Goal: Transaction & Acquisition: Purchase product/service

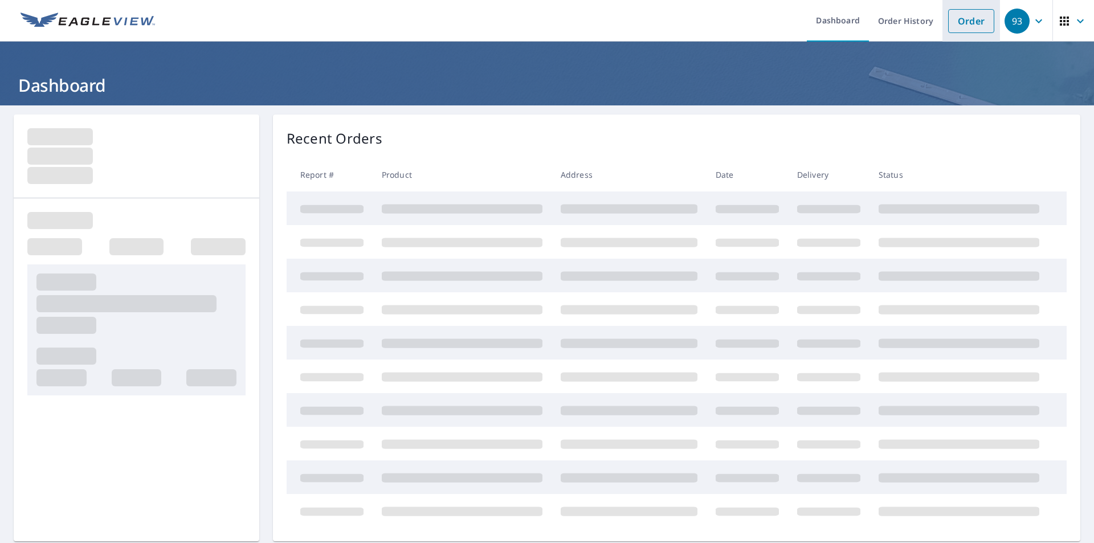
click at [959, 23] on link "Order" at bounding box center [971, 21] width 46 height 24
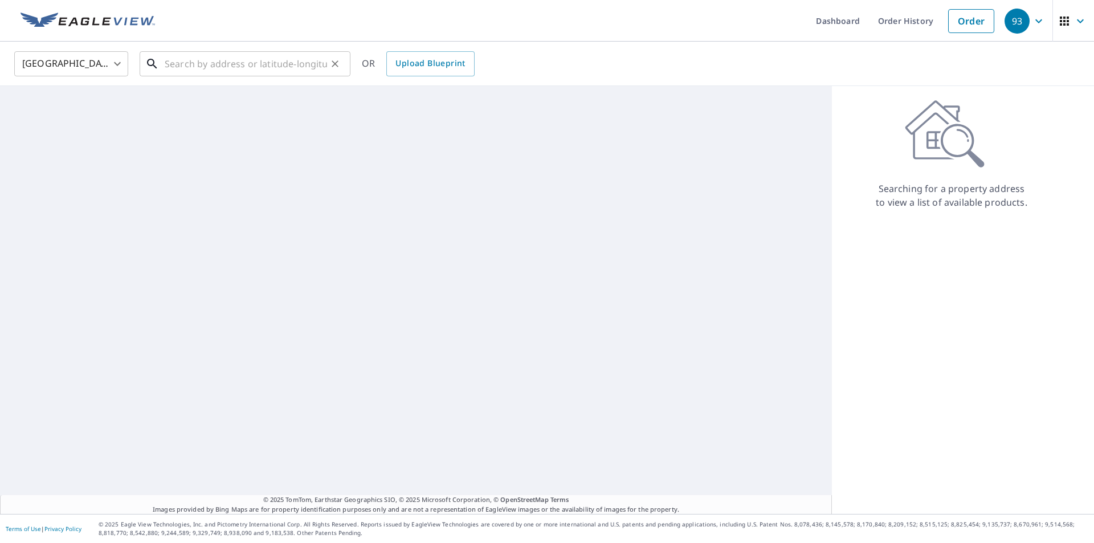
click at [186, 74] on input "text" at bounding box center [246, 64] width 162 height 32
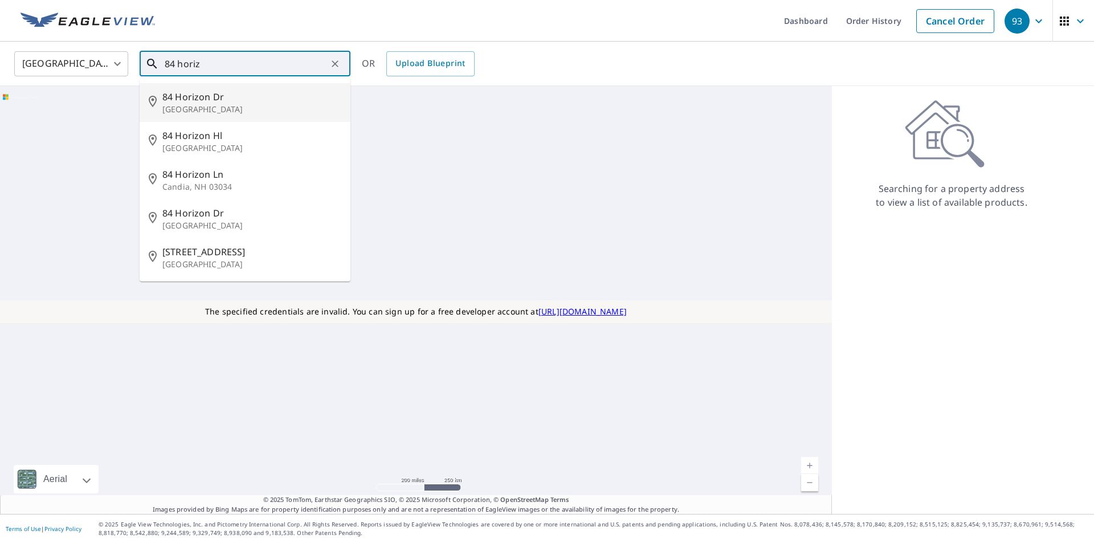
click at [195, 105] on p "[GEOGRAPHIC_DATA]" at bounding box center [251, 109] width 179 height 11
type input "[STREET_ADDRESS][PERSON_NAME]"
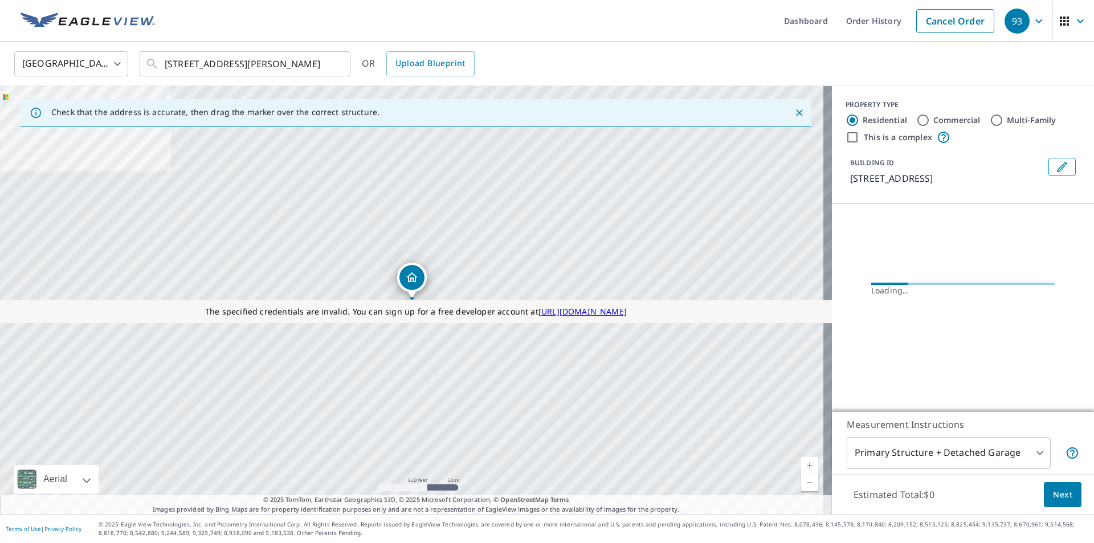
click at [950, 453] on body "93 93 Dashboard Order History Cancel Order 93 [GEOGRAPHIC_DATA] [GEOGRAPHIC_DAT…" at bounding box center [547, 271] width 1094 height 543
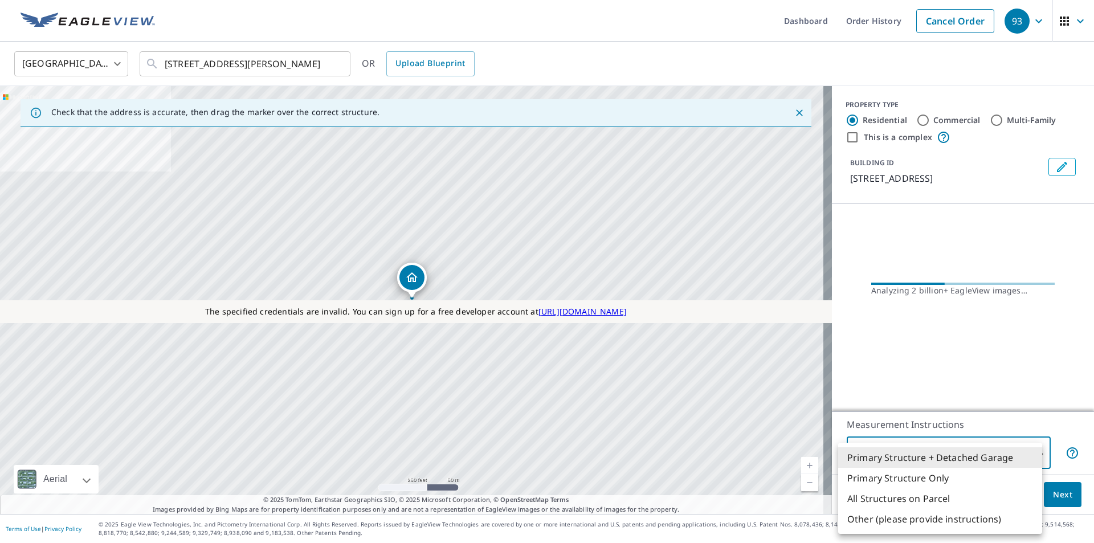
click at [899, 419] on div at bounding box center [547, 271] width 1094 height 543
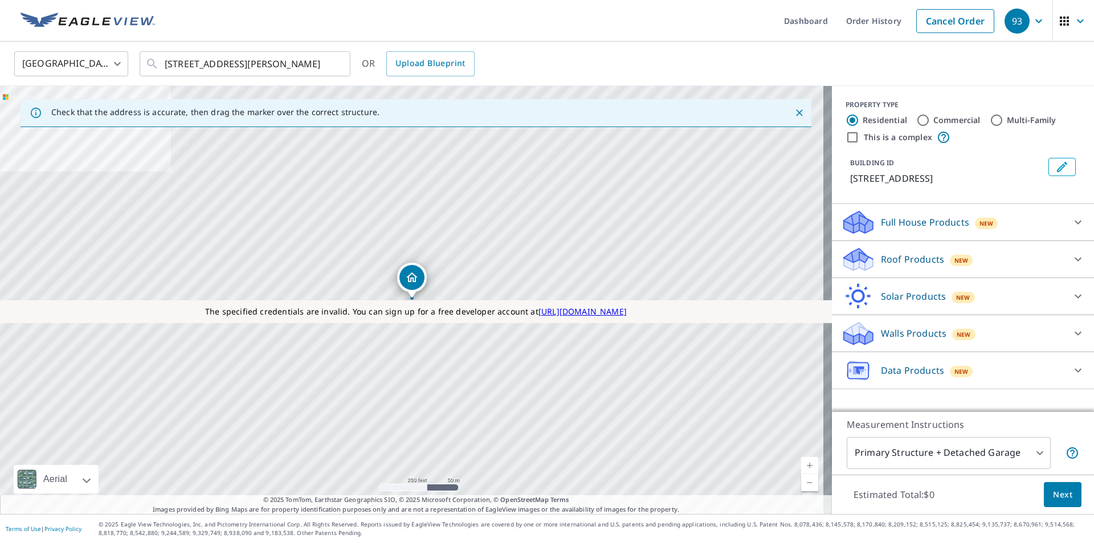
click at [902, 330] on p "Walls Products" at bounding box center [914, 334] width 66 height 14
click at [910, 303] on div "Solar Products New" at bounding box center [952, 296] width 223 height 27
click at [910, 303] on div "Solar Products New" at bounding box center [956, 296] width 230 height 27
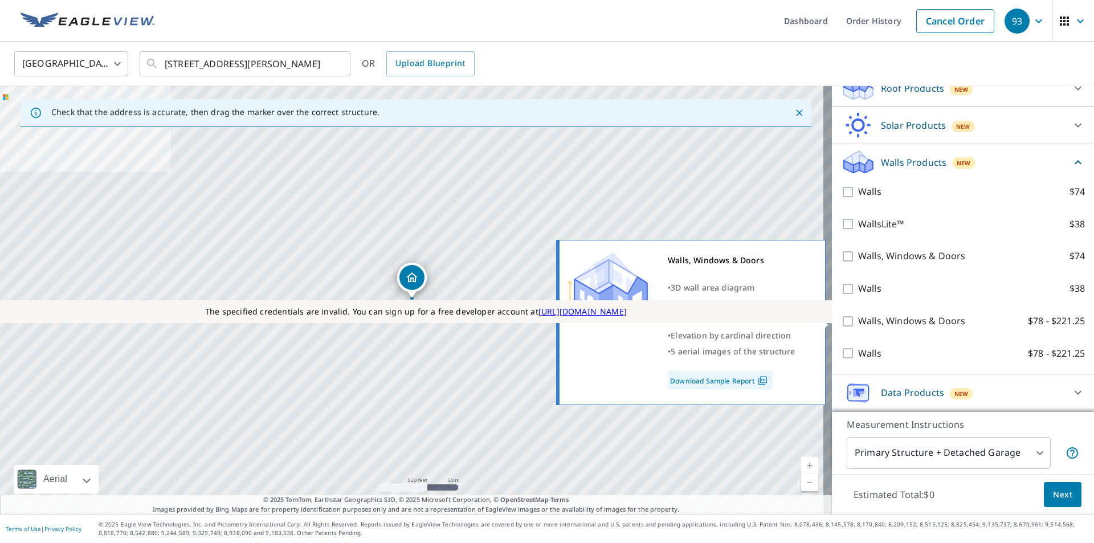
click at [909, 319] on p "Walls, Windows & Doors" at bounding box center [911, 321] width 107 height 14
click at [858, 319] on input "Walls, Windows & Doors $78 - $221.25" at bounding box center [849, 322] width 17 height 14
checkbox input "true"
type input "3"
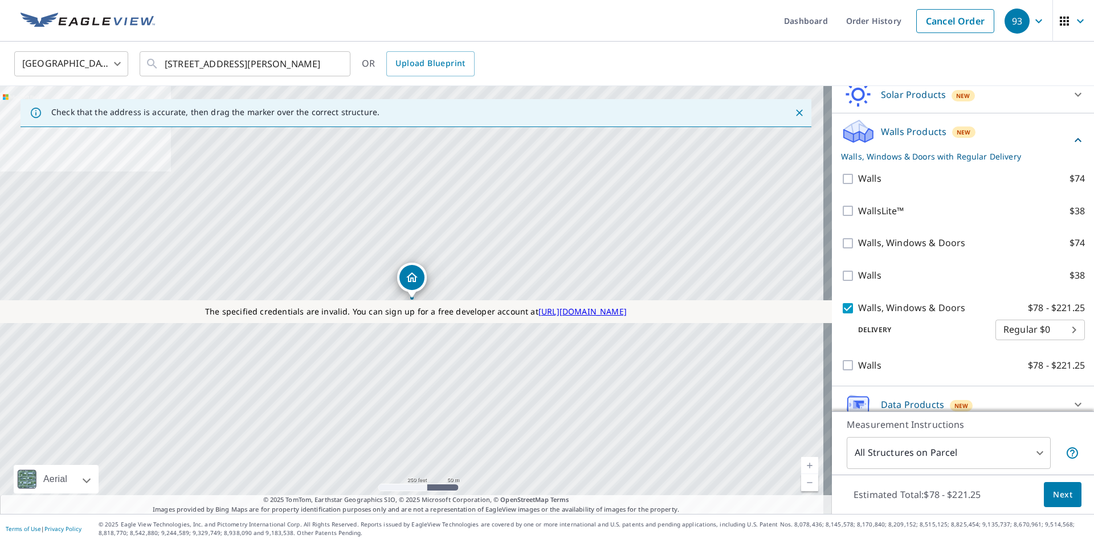
scroll to position [140, 0]
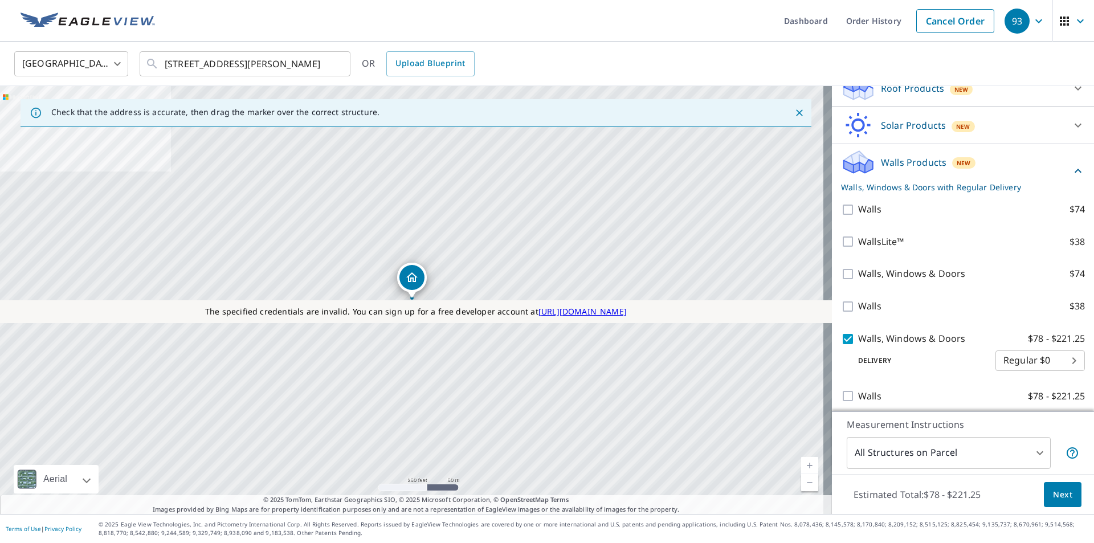
click at [974, 445] on body "93 93 Dashboard Order History Cancel Order 93 [GEOGRAPHIC_DATA] [GEOGRAPHIC_DAT…" at bounding box center [547, 271] width 1094 height 543
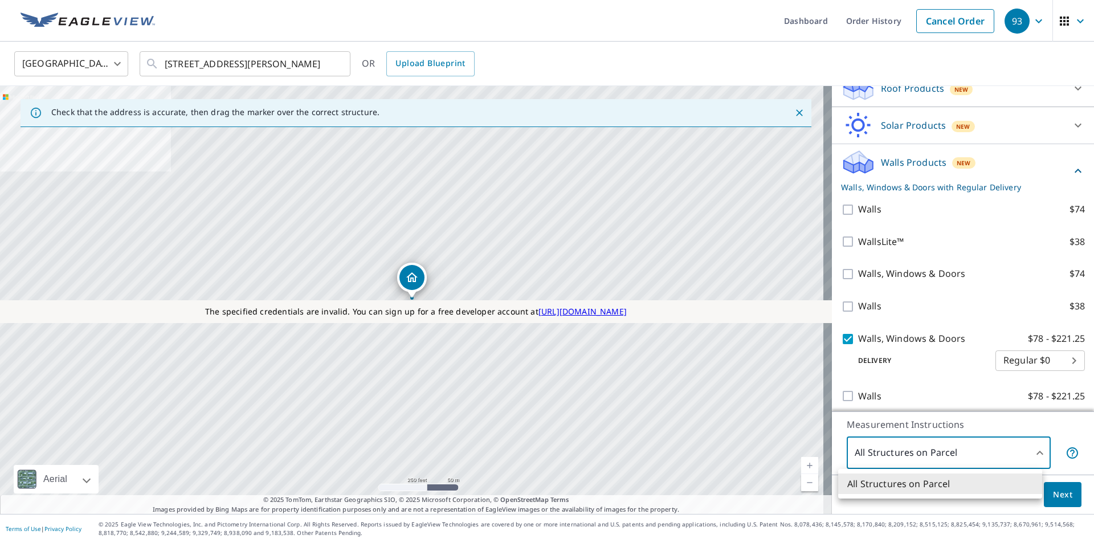
click at [923, 337] on div at bounding box center [547, 271] width 1094 height 543
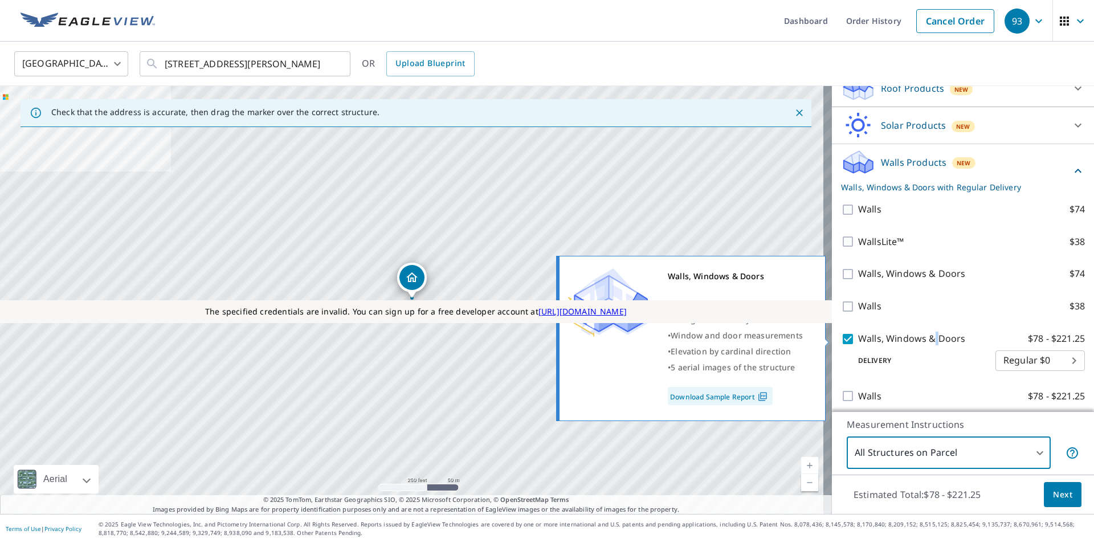
click at [923, 337] on p "Walls, Windows & Doors" at bounding box center [911, 339] width 107 height 14
click at [858, 337] on input "Walls, Windows & Doors $78 - $221.25" at bounding box center [849, 339] width 17 height 14
checkbox input "false"
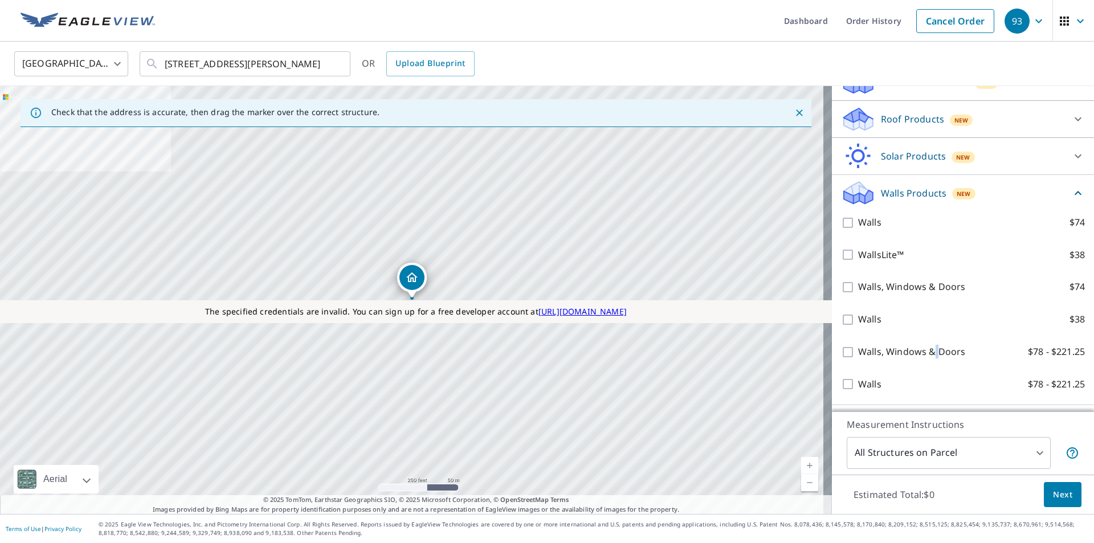
scroll to position [171, 0]
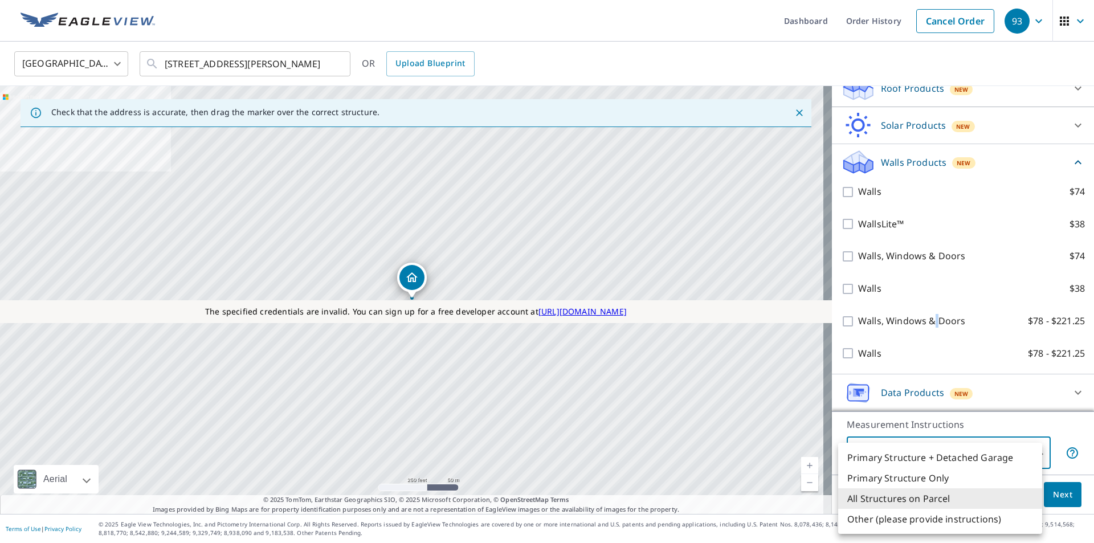
click at [913, 449] on body "93 93 Dashboard Order History Cancel Order 93 [GEOGRAPHIC_DATA] [GEOGRAPHIC_DAT…" at bounding box center [547, 271] width 1094 height 543
click at [913, 449] on li "Primary Structure + Detached Garage" at bounding box center [940, 457] width 204 height 21
type input "1"
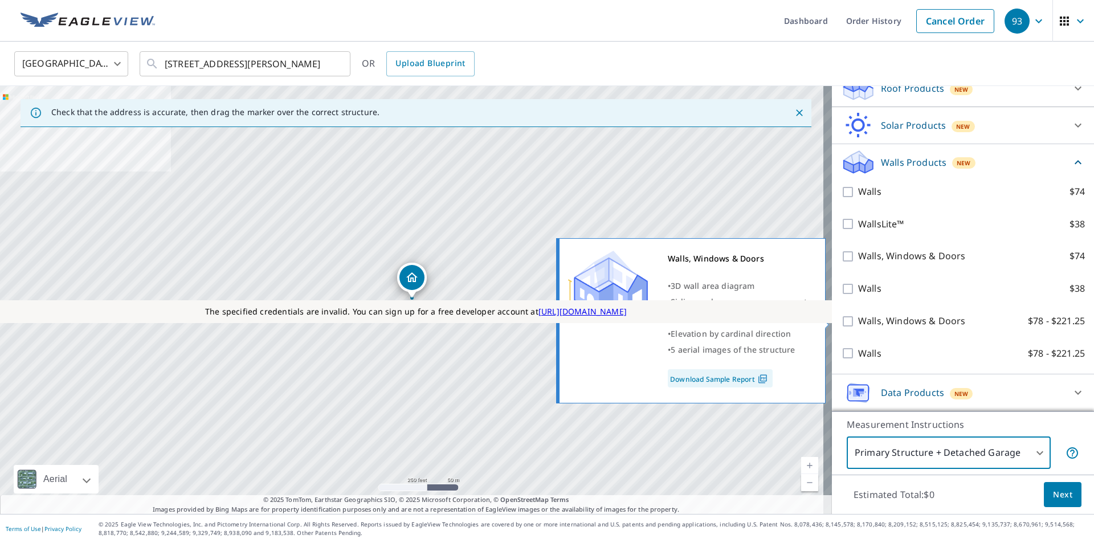
click at [902, 321] on p "Walls, Windows & Doors" at bounding box center [911, 321] width 107 height 14
click at [858, 321] on input "Walls, Windows & Doors $78 - $221.25" at bounding box center [849, 322] width 17 height 14
checkbox input "true"
type input "3"
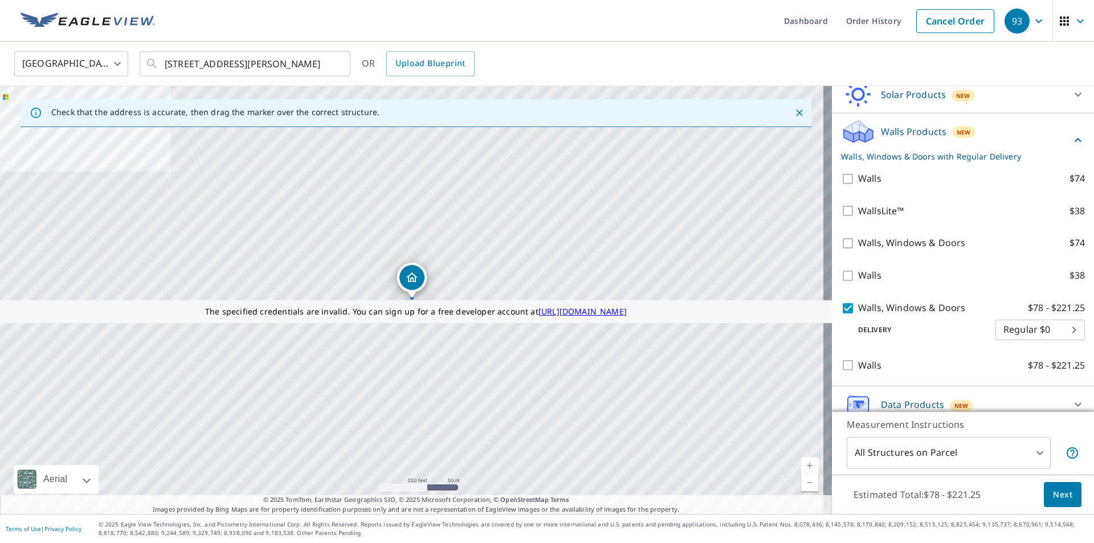
scroll to position [140, 0]
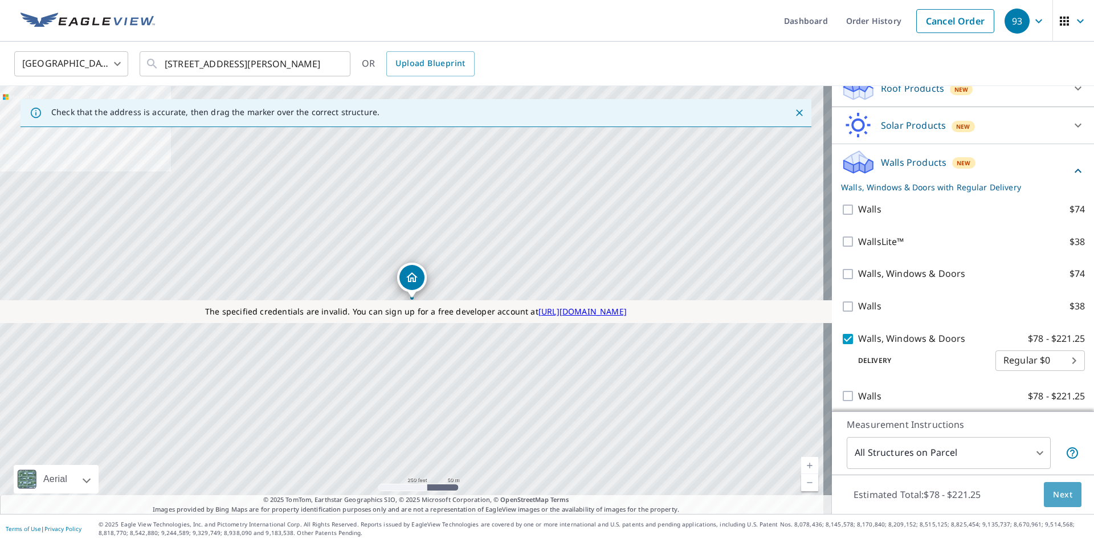
click at [1053, 505] on button "Next" at bounding box center [1063, 495] width 38 height 26
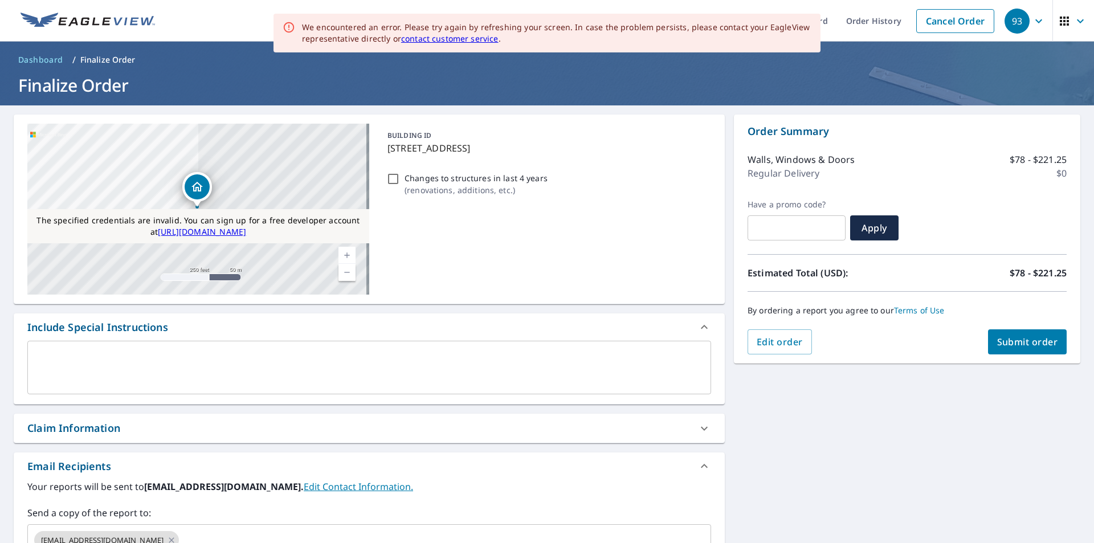
click at [1007, 348] on span "Submit order" at bounding box center [1027, 342] width 61 height 13
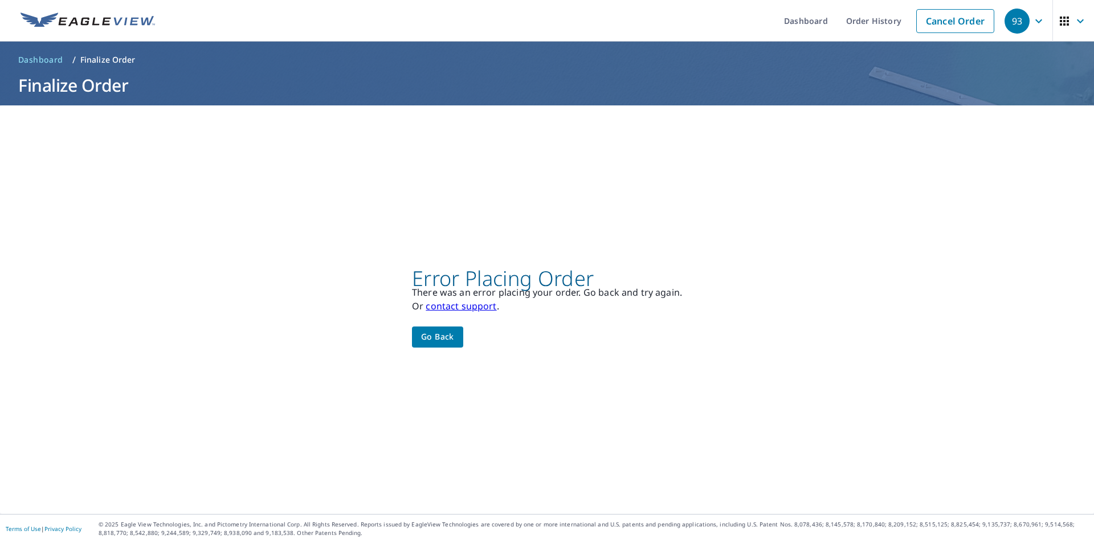
click at [1006, 21] on div "93" at bounding box center [1017, 21] width 25 height 25
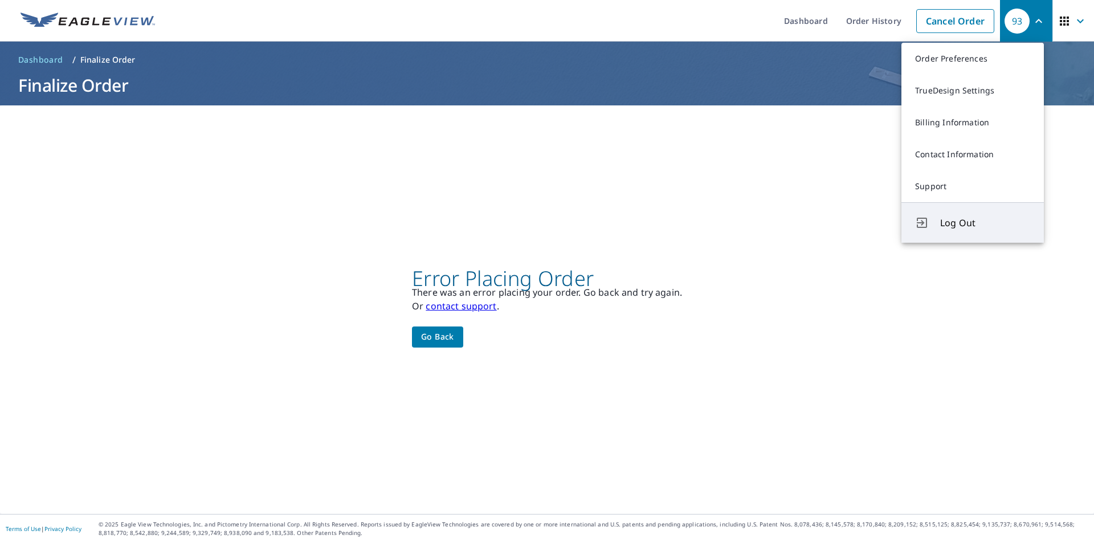
click at [947, 226] on span "Log Out" at bounding box center [985, 223] width 90 height 14
